Goal: Task Accomplishment & Management: Use online tool/utility

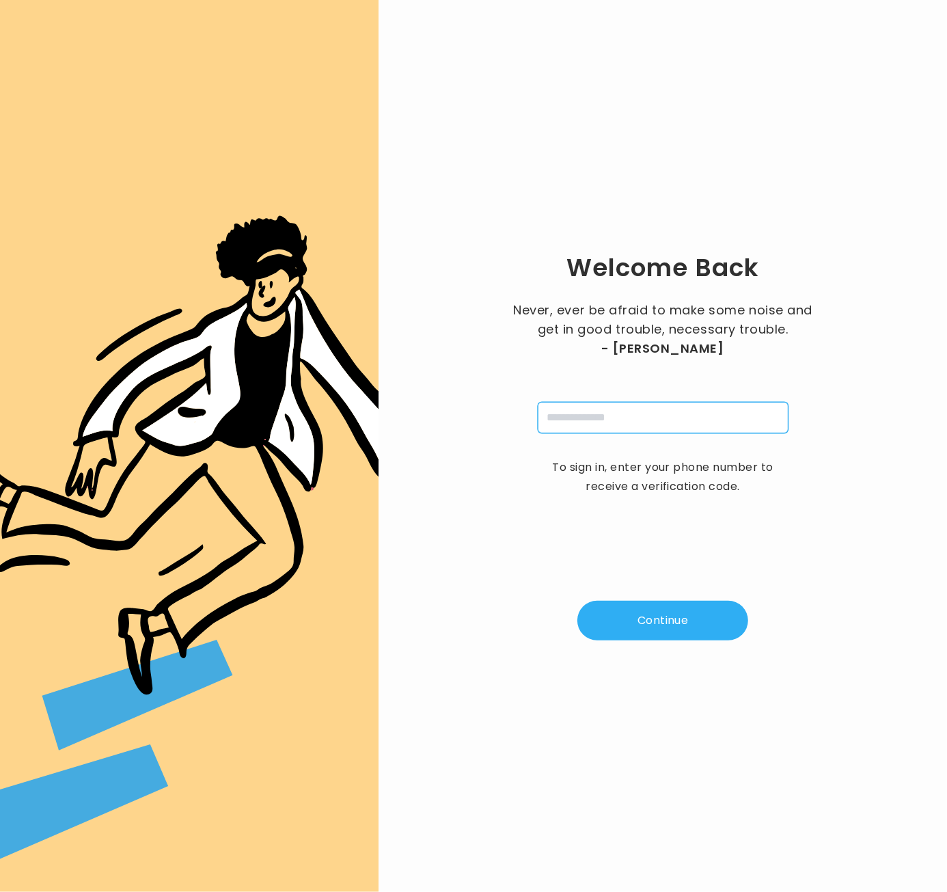
click at [593, 421] on input "tel" at bounding box center [663, 417] width 251 height 31
type input "**********"
click at [657, 628] on button "Continue" at bounding box center [663, 621] width 171 height 40
type input "*"
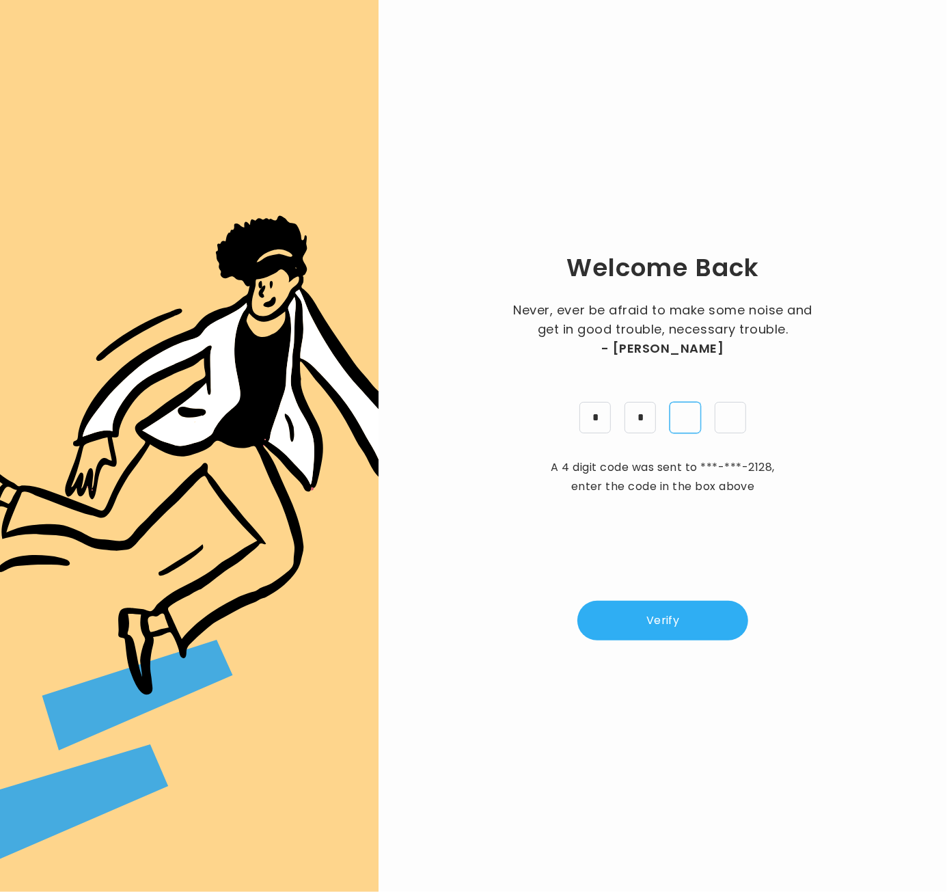
type input "*"
click at [671, 624] on button "Verify" at bounding box center [663, 621] width 171 height 40
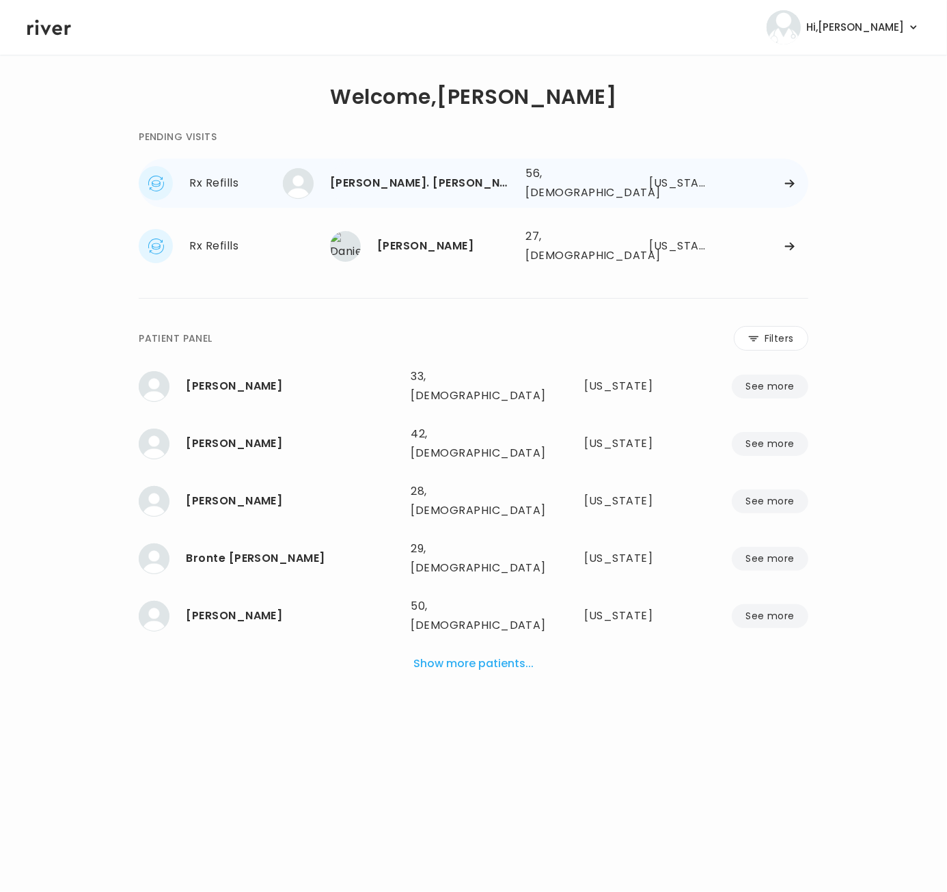
click at [775, 187] on div "WILLIAM DL. CRUZ 56, Male See more 56, Male Nevada" at bounding box center [569, 183] width 479 height 44
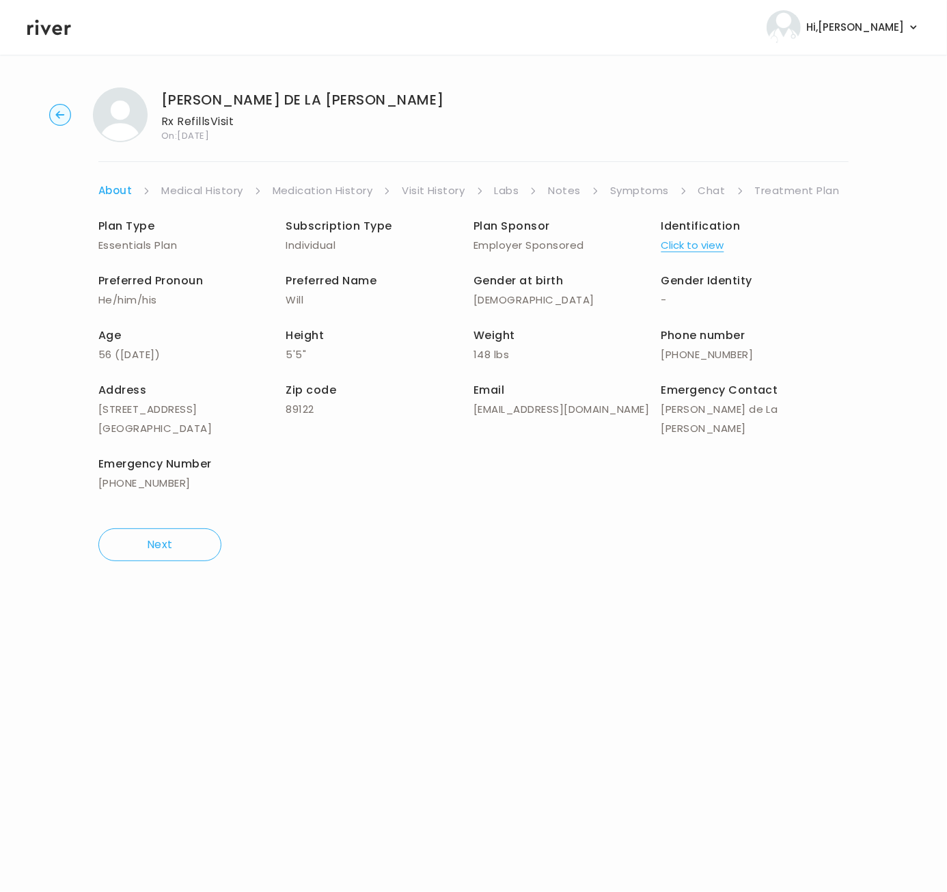
click at [792, 187] on link "Treatment Plan" at bounding box center [797, 190] width 85 height 19
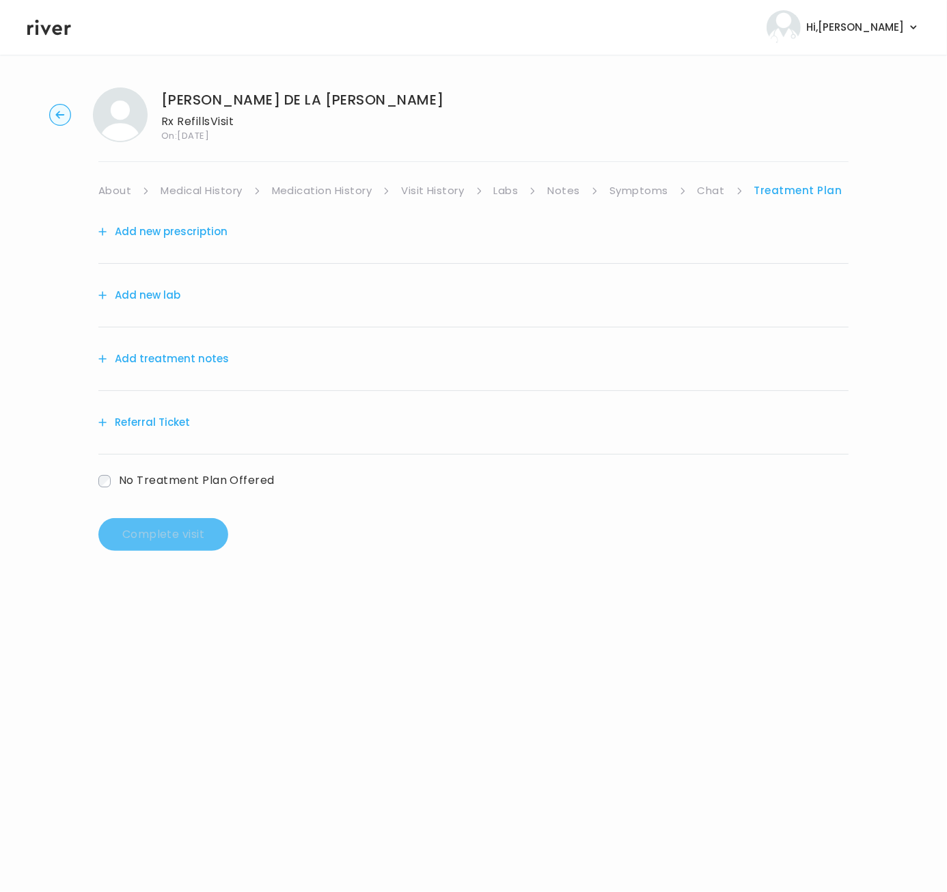
click at [208, 364] on button "Add treatment notes" at bounding box center [163, 358] width 131 height 19
click at [178, 370] on div "Add treatment notes" at bounding box center [473, 359] width 751 height 64
click at [177, 356] on button "Add treatment notes" at bounding box center [163, 358] width 131 height 19
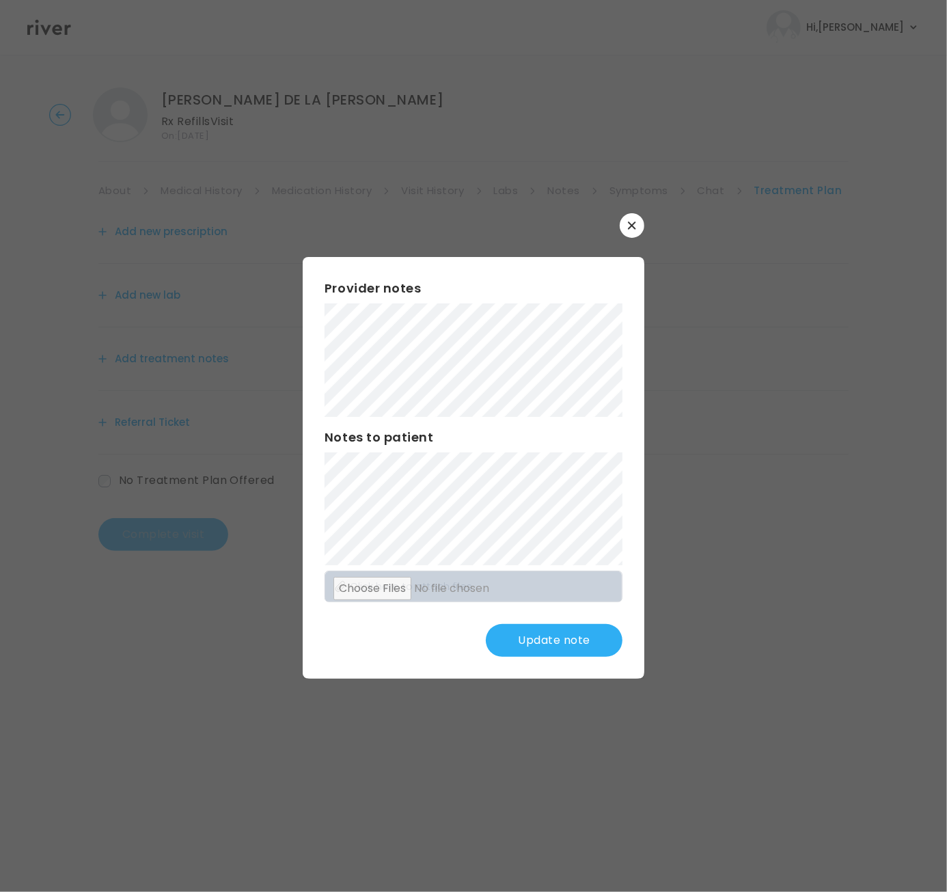
click at [593, 636] on button "Update note" at bounding box center [554, 640] width 137 height 33
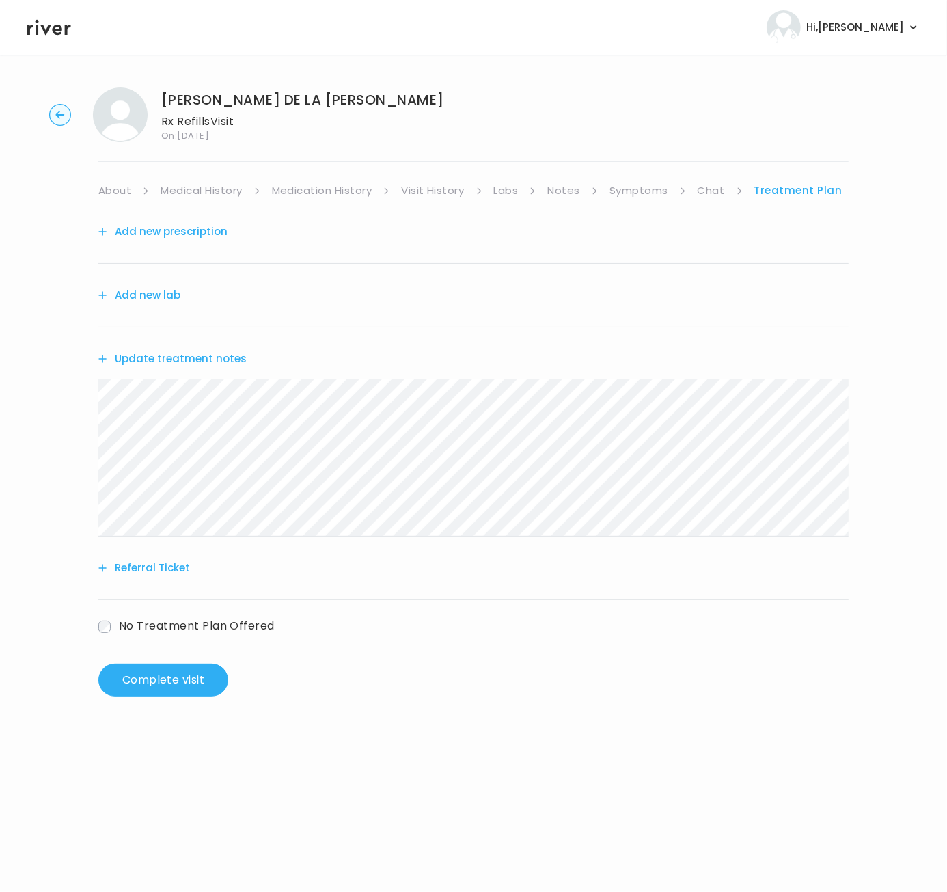
click at [180, 629] on span "No Treatment Plan Offered" at bounding box center [197, 627] width 156 height 16
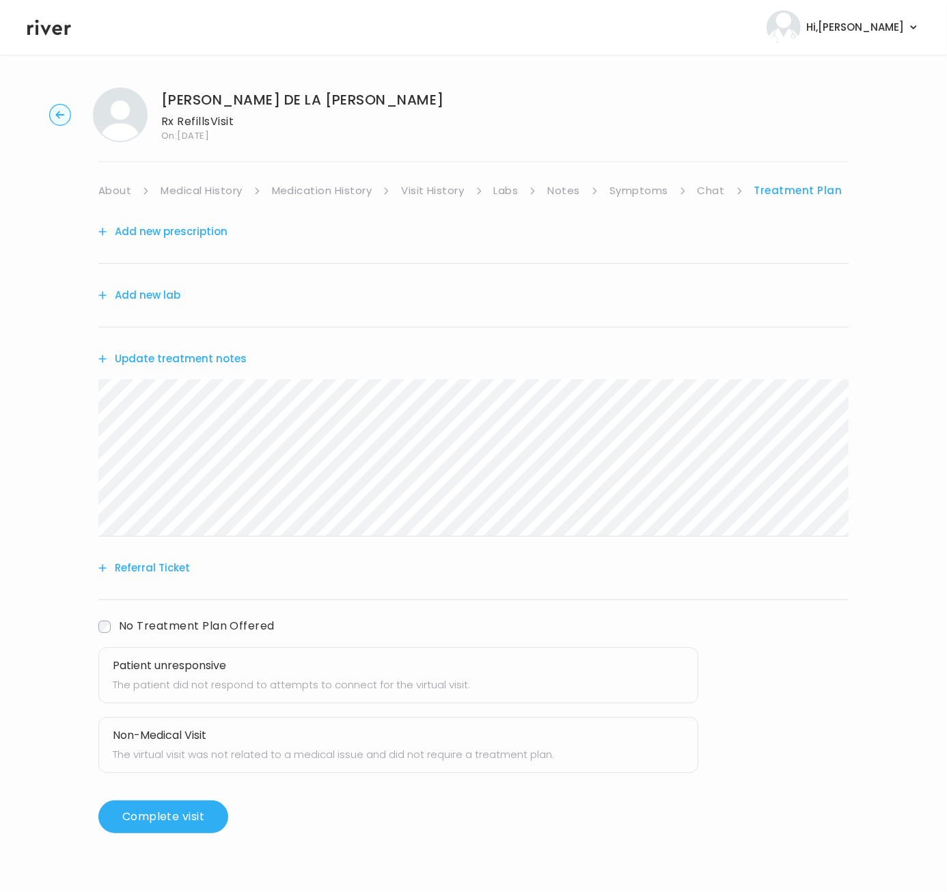
click at [169, 680] on p "The patient did not respond to attempts to connect for the virtual visit." at bounding box center [398, 684] width 571 height 19
click at [157, 813] on button "Complete visit" at bounding box center [163, 817] width 130 height 33
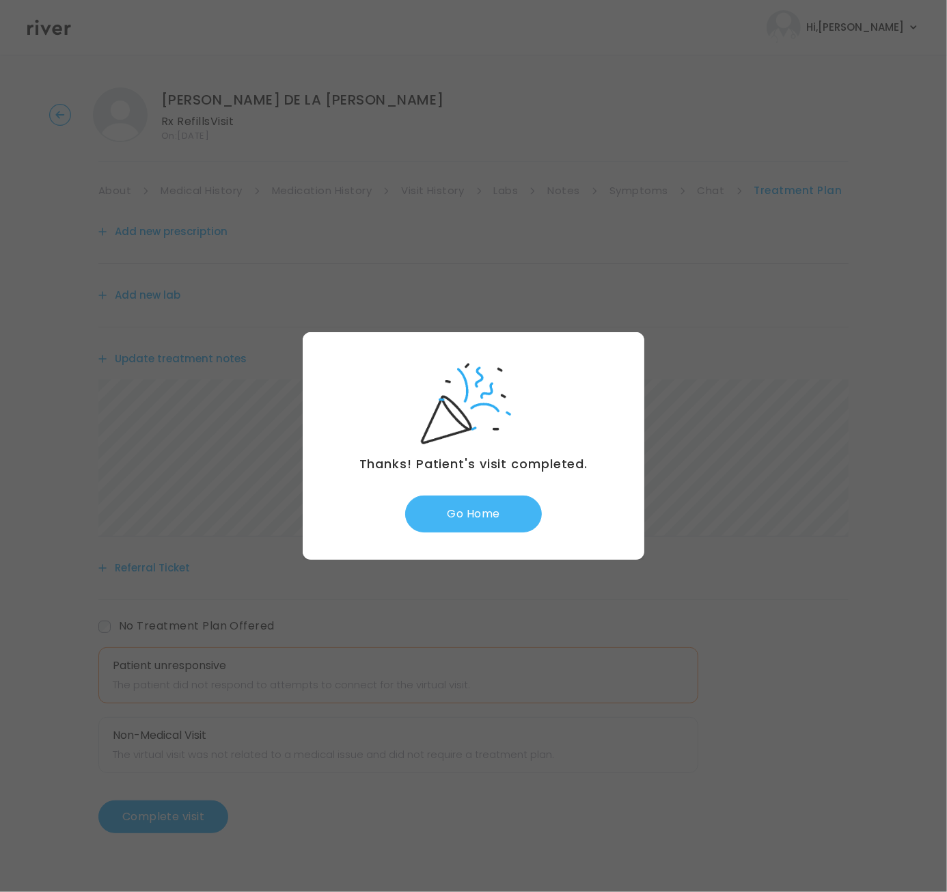
click at [472, 518] on button "Go Home" at bounding box center [473, 514] width 137 height 37
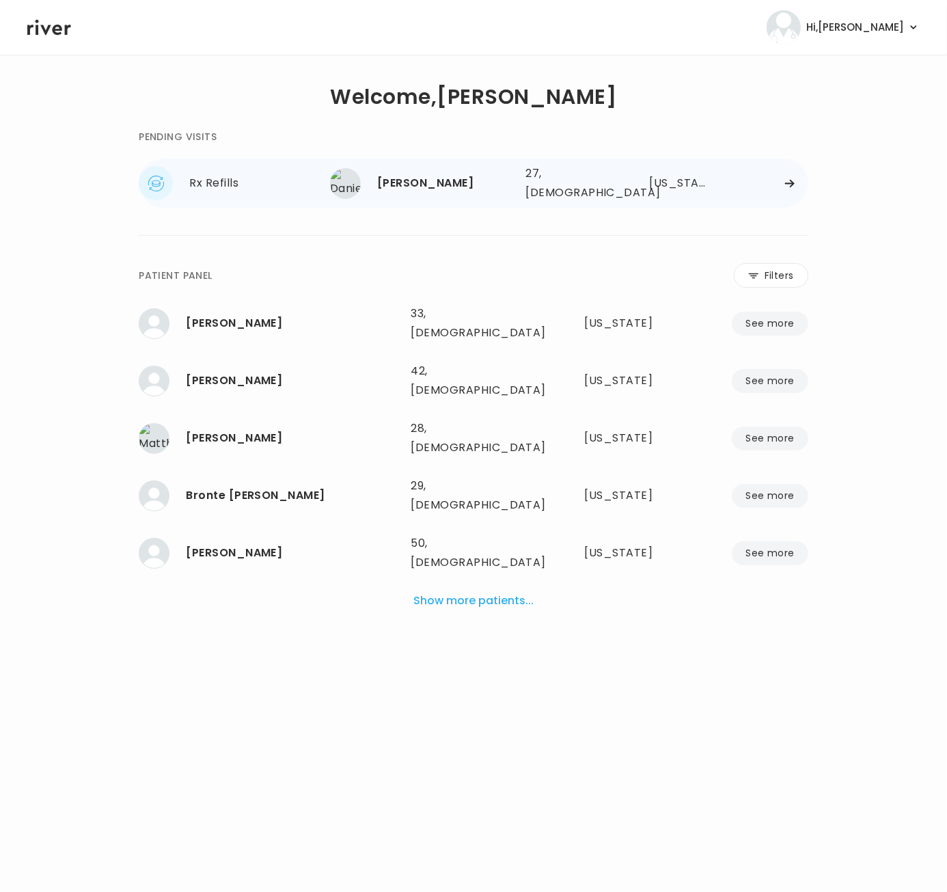
click at [477, 182] on div "Danielle Balestiero" at bounding box center [445, 183] width 137 height 19
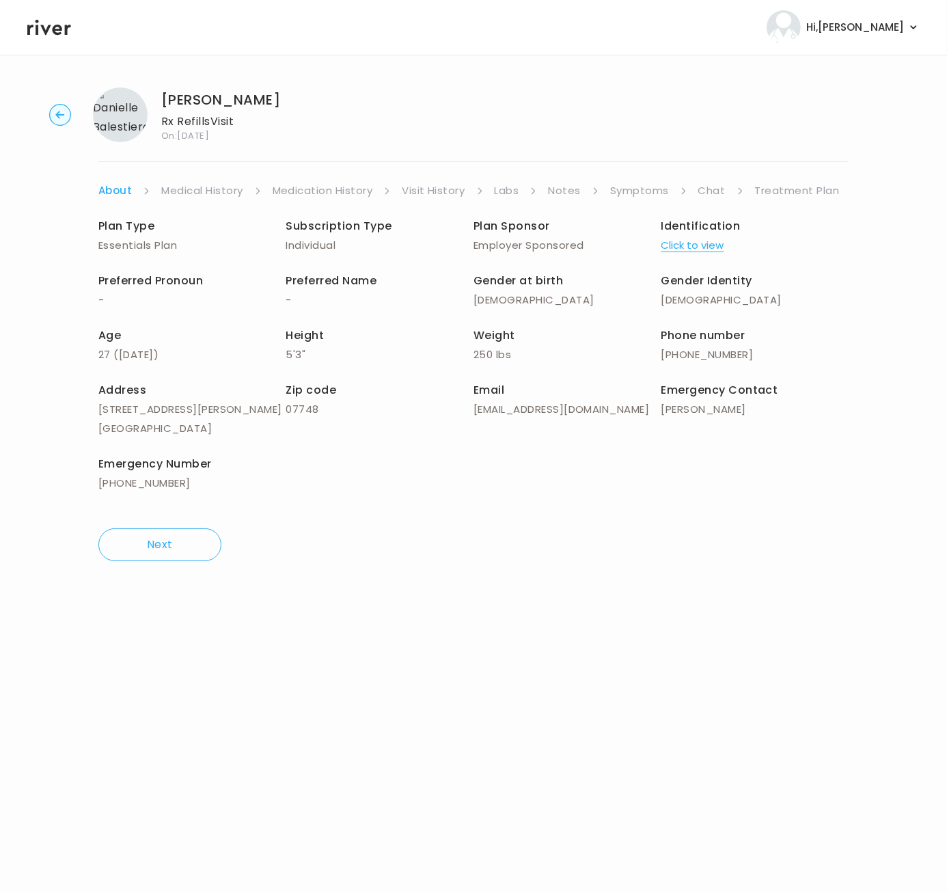
click at [785, 189] on link "Treatment Plan" at bounding box center [797, 190] width 85 height 19
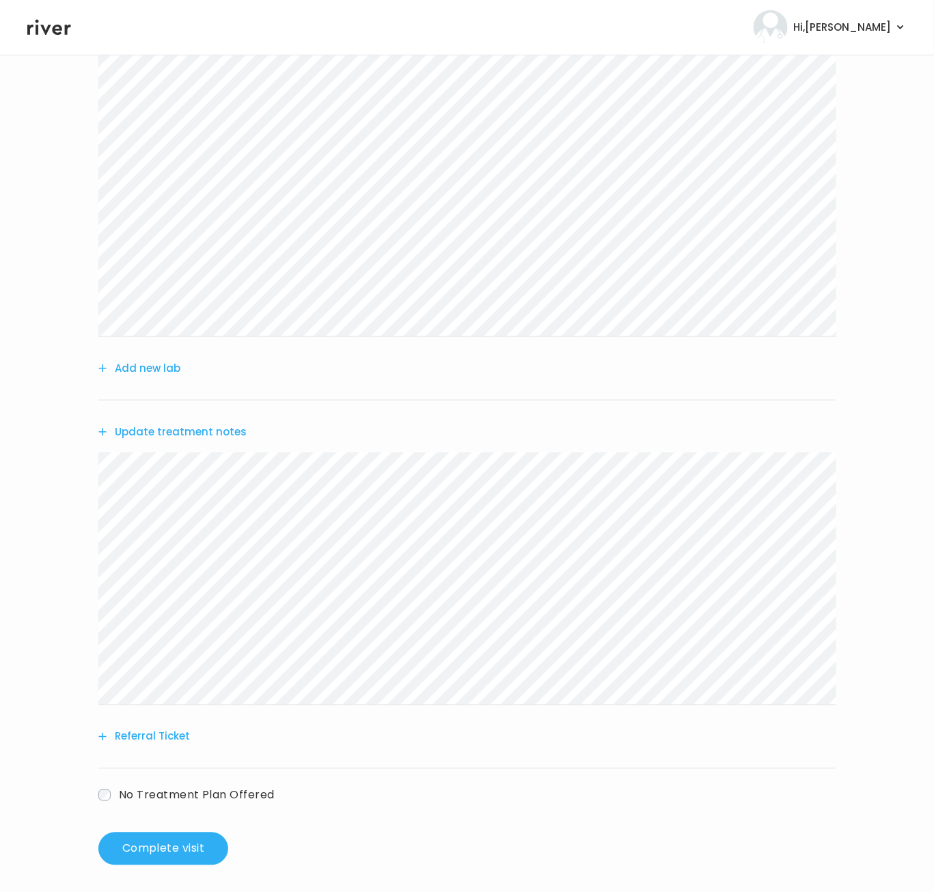
scroll to position [376, 0]
click at [159, 431] on button "Update treatment notes" at bounding box center [172, 434] width 148 height 19
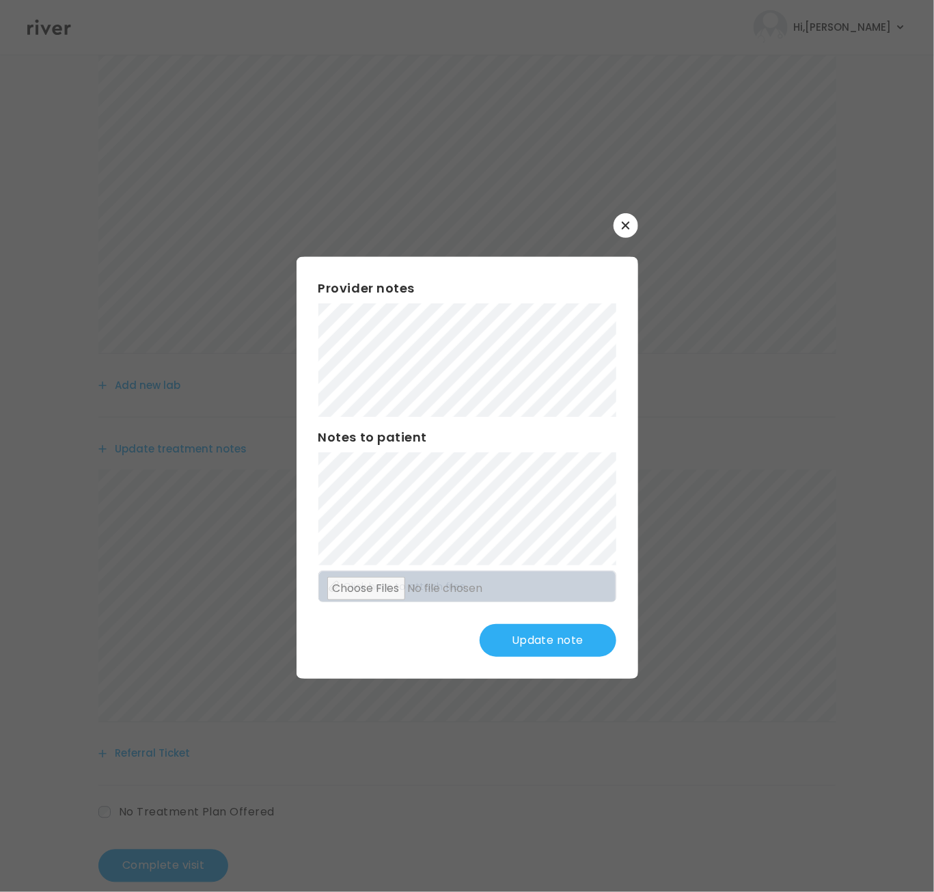
scroll to position [360, 0]
click at [306, 517] on div "Provider notes Notes to patient Click here to attach files Update note" at bounding box center [468, 468] width 342 height 422
click at [578, 650] on button "Update note" at bounding box center [548, 640] width 137 height 33
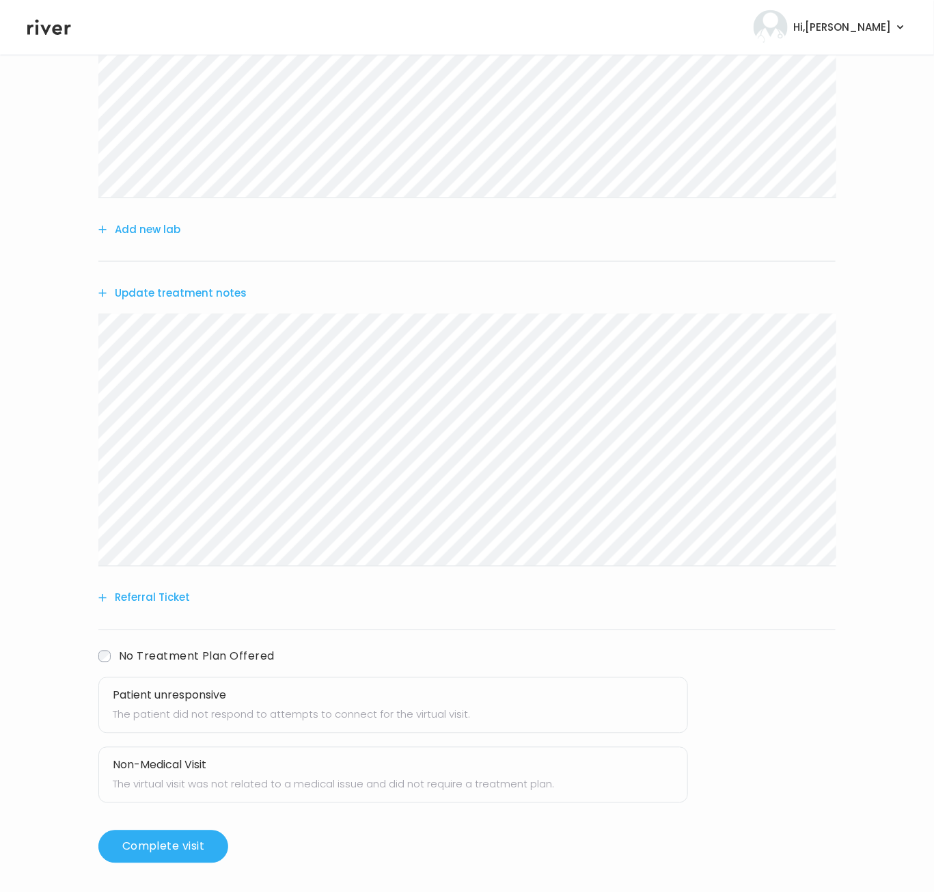
scroll to position [518, 0]
click at [187, 848] on button "Complete visit" at bounding box center [163, 845] width 130 height 33
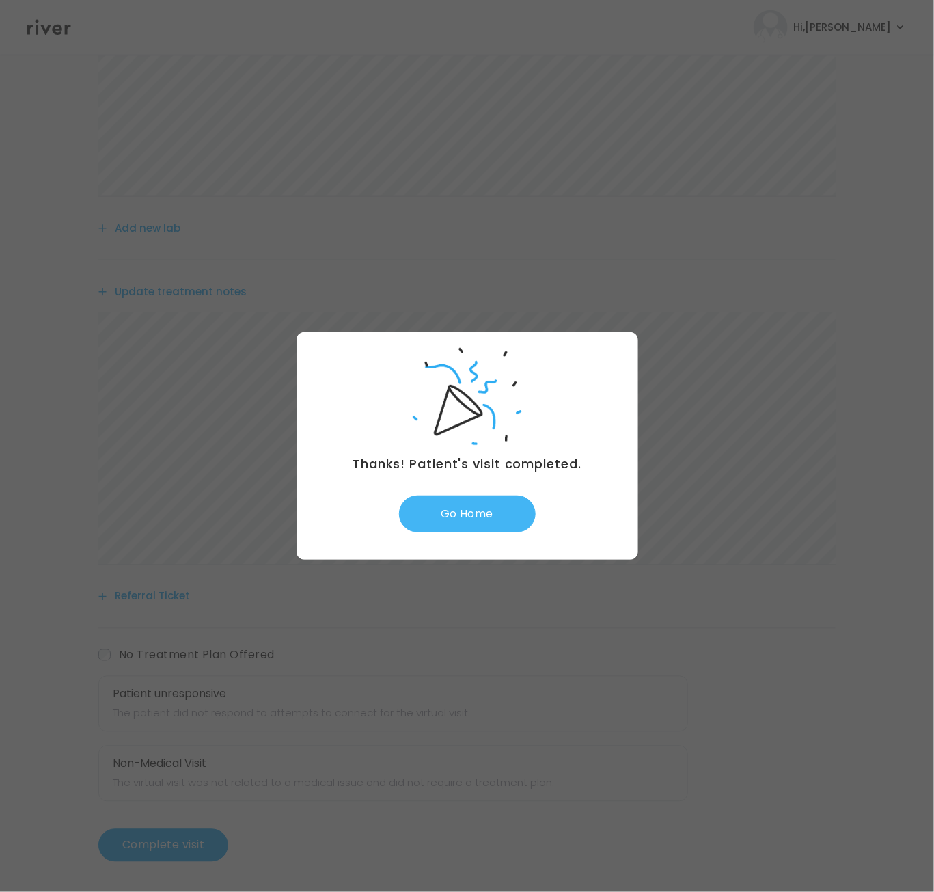
click at [470, 503] on button "Go Home" at bounding box center [467, 514] width 137 height 37
